Goal: Information Seeking & Learning: Learn about a topic

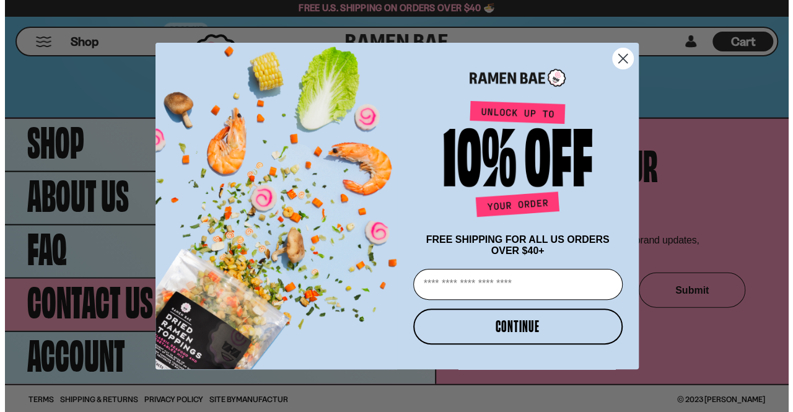
scroll to position [5995, 0]
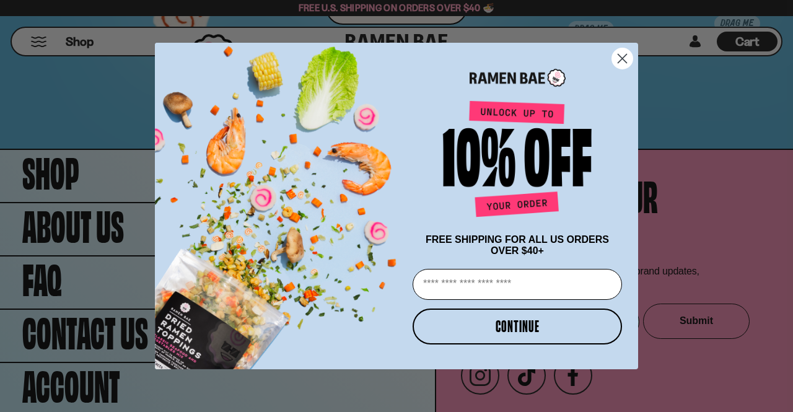
click at [622, 59] on circle "Close dialog" at bounding box center [622, 58] width 20 height 20
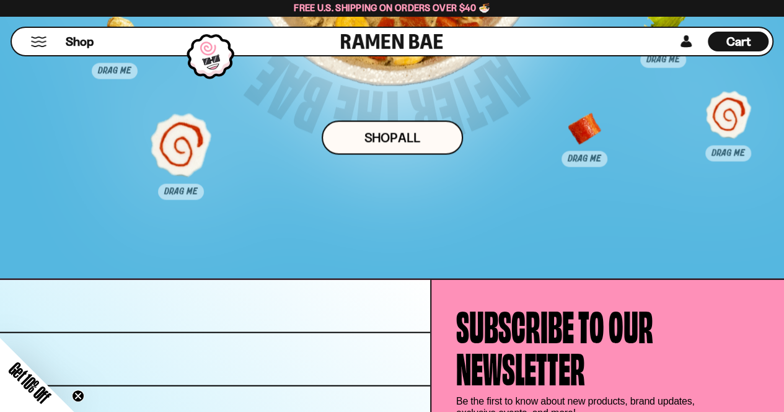
scroll to position [5995, 0]
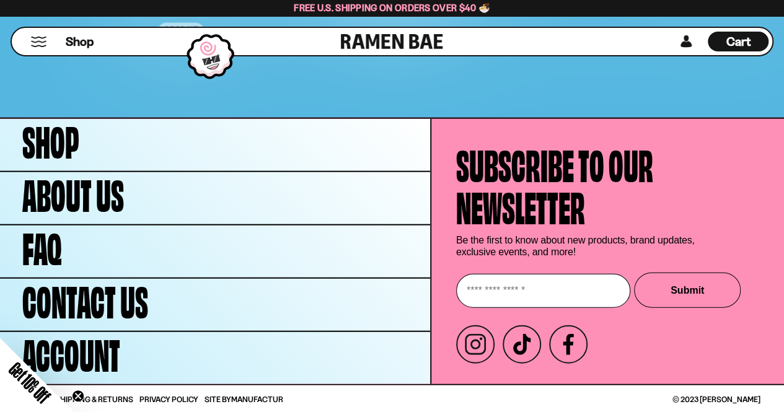
click at [78, 395] on icon "Close teaser" at bounding box center [78, 395] width 5 height 5
click at [40, 395] on span "Terms" at bounding box center [36, 399] width 25 height 8
click at [110, 395] on span "Shipping & Returns" at bounding box center [94, 399] width 78 height 8
click at [160, 397] on span "Privacy Policy" at bounding box center [168, 399] width 59 height 8
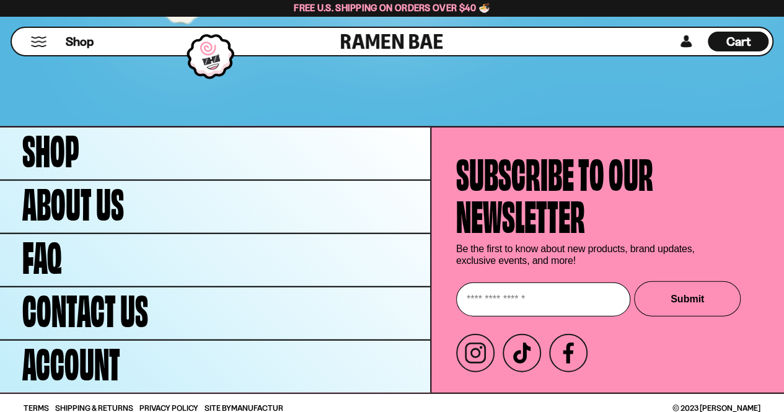
scroll to position [5987, 0]
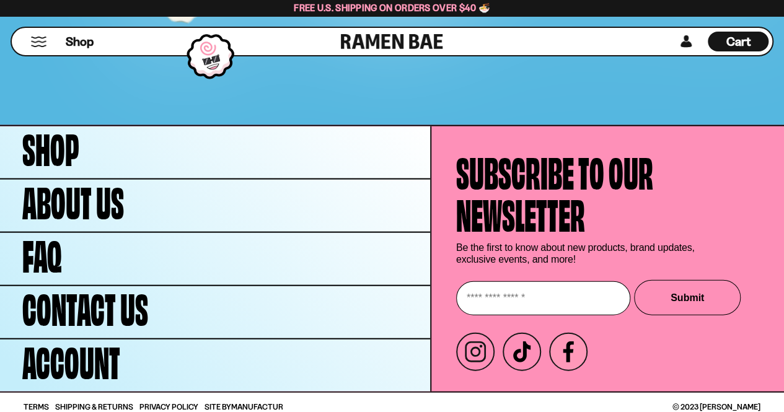
click at [572, 359] on icon at bounding box center [568, 351] width 21 height 21
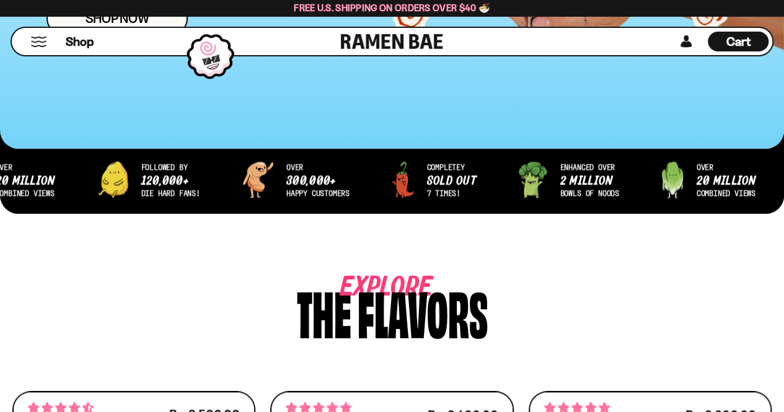
scroll to position [0, 0]
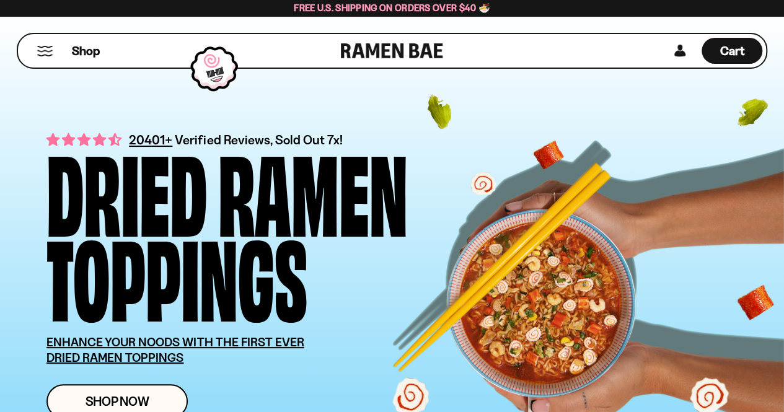
click at [4, 229] on div "20401+ Verified Reviews, Sold Out 7x! Dried Ramen Toppings ENHANCE YOUR NOODS W…" at bounding box center [392, 273] width 784 height 515
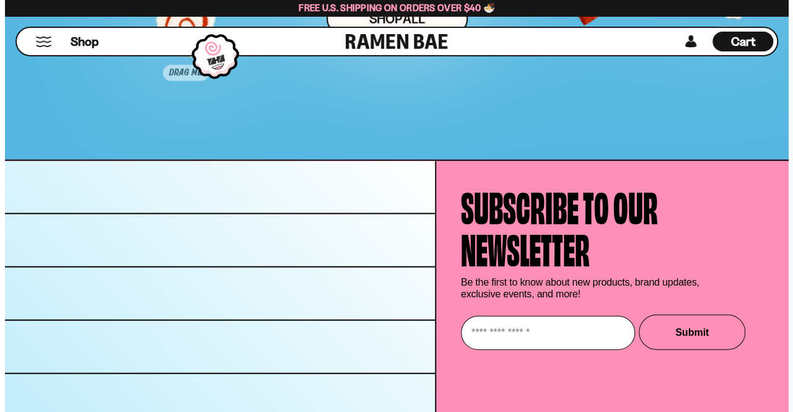
scroll to position [5995, 0]
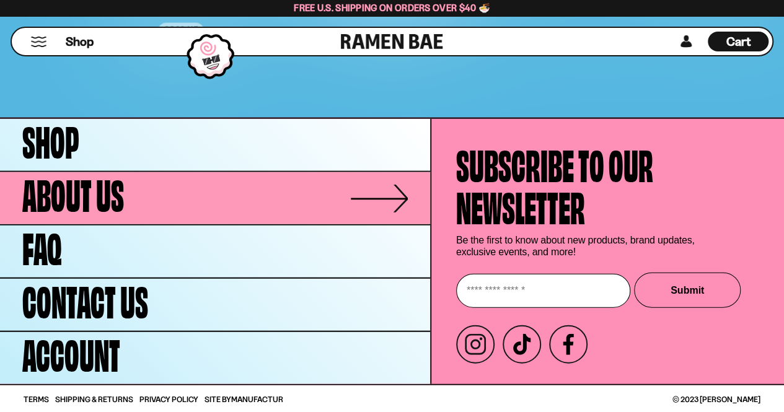
click at [124, 205] on link "About Us" at bounding box center [215, 198] width 430 height 52
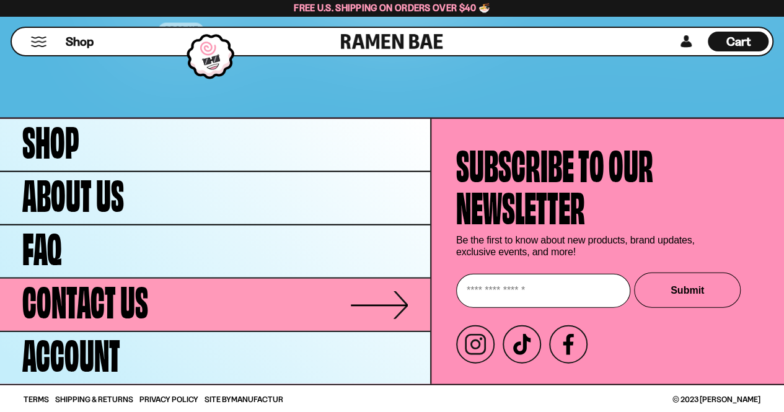
click at [129, 293] on span "Contact Us" at bounding box center [85, 299] width 126 height 42
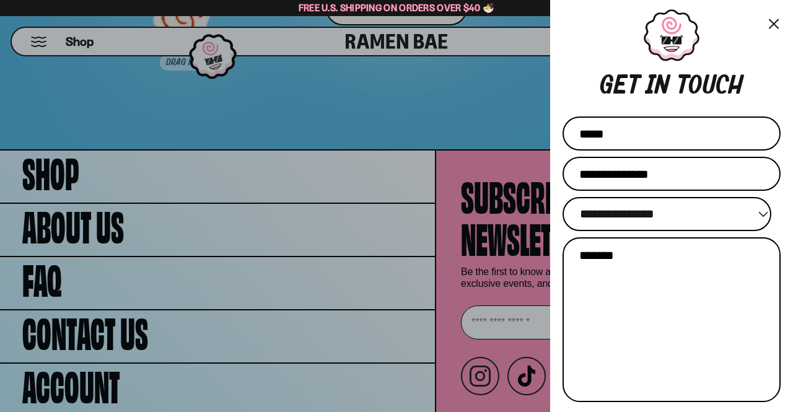
click at [772, 20] on button "×" at bounding box center [773, 23] width 14 height 18
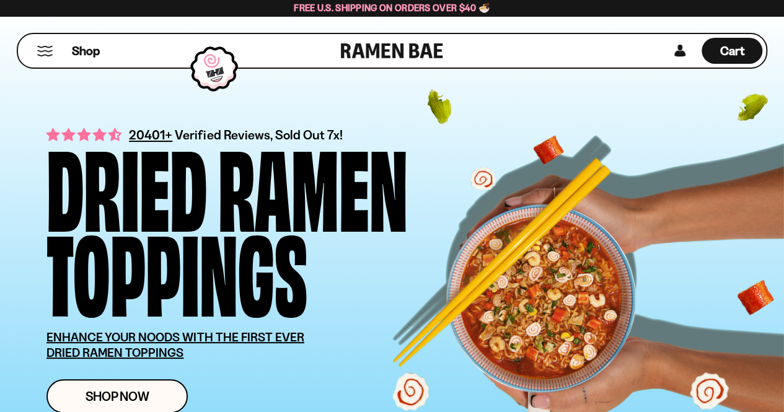
scroll to position [0, 0]
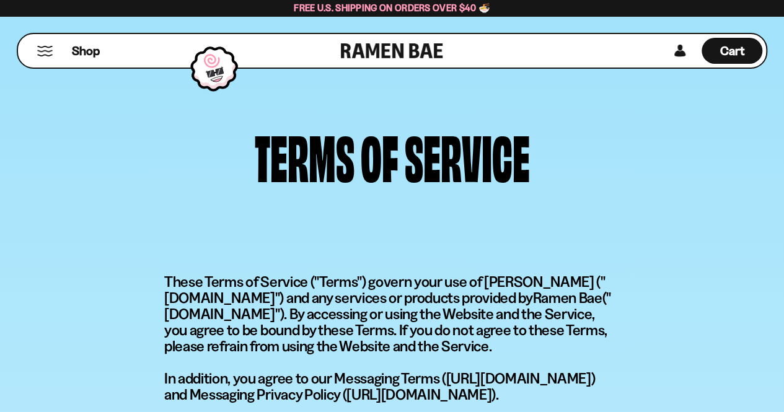
scroll to position [47, 0]
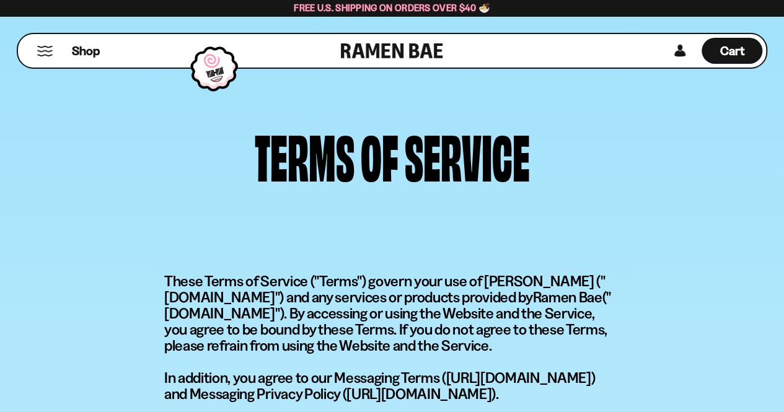
click at [513, 282] on p "These Terms of Service ("Terms") govern your use of Ramen Bae ("TheRamenBae.com…" at bounding box center [391, 337] width 455 height 129
copy p "Ramen"
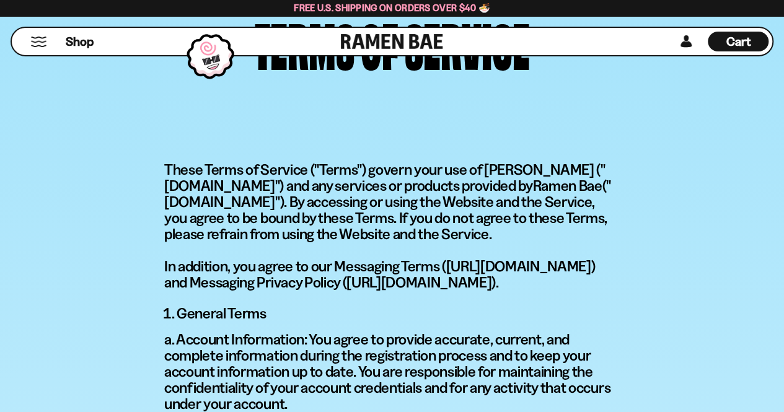
scroll to position [0, 0]
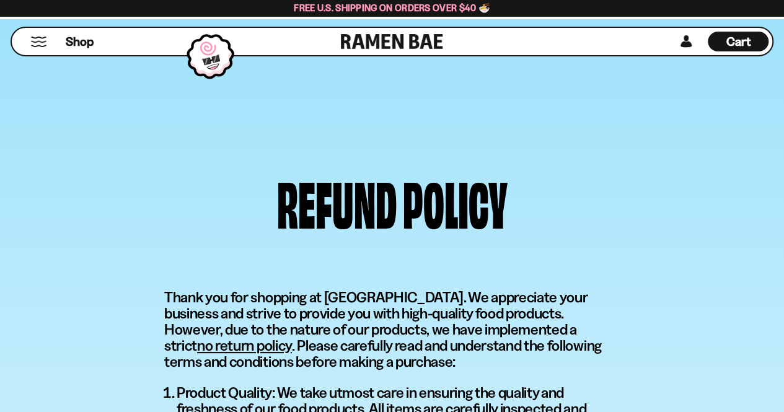
scroll to position [664, 0]
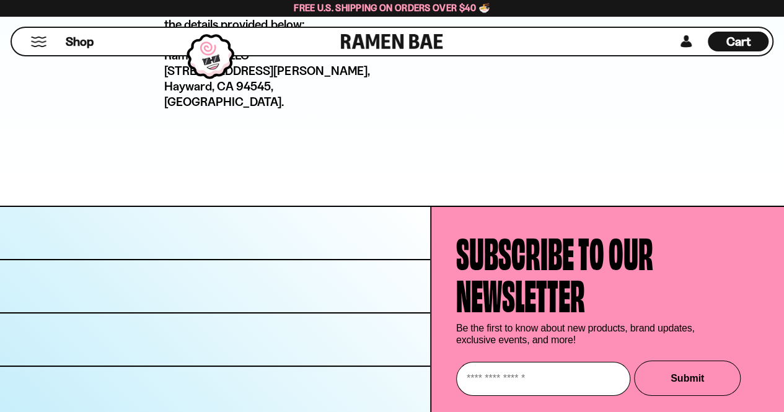
scroll to position [4606, 0]
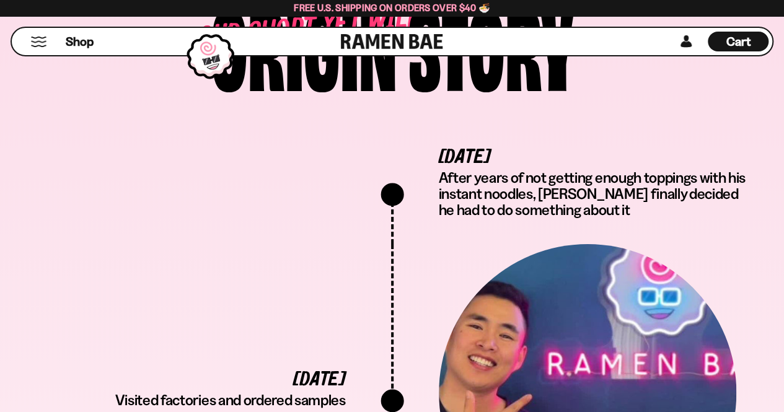
scroll to position [1908, 0]
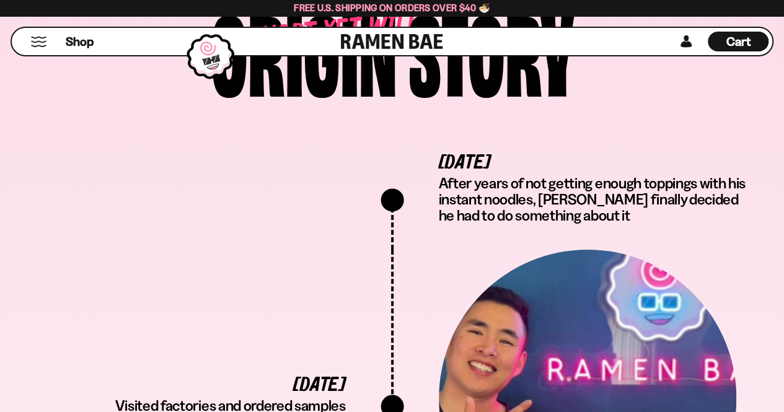
click at [554, 179] on p "After years of not getting enough toppings with his instant noodles, [PERSON_NA…" at bounding box center [598, 199] width 318 height 48
copy p "[PERSON_NAME]"
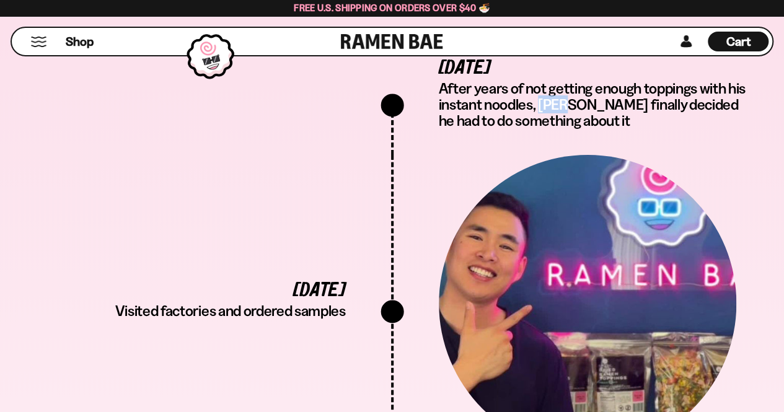
scroll to position [2003, 0]
